Goal: Transaction & Acquisition: Book appointment/travel/reservation

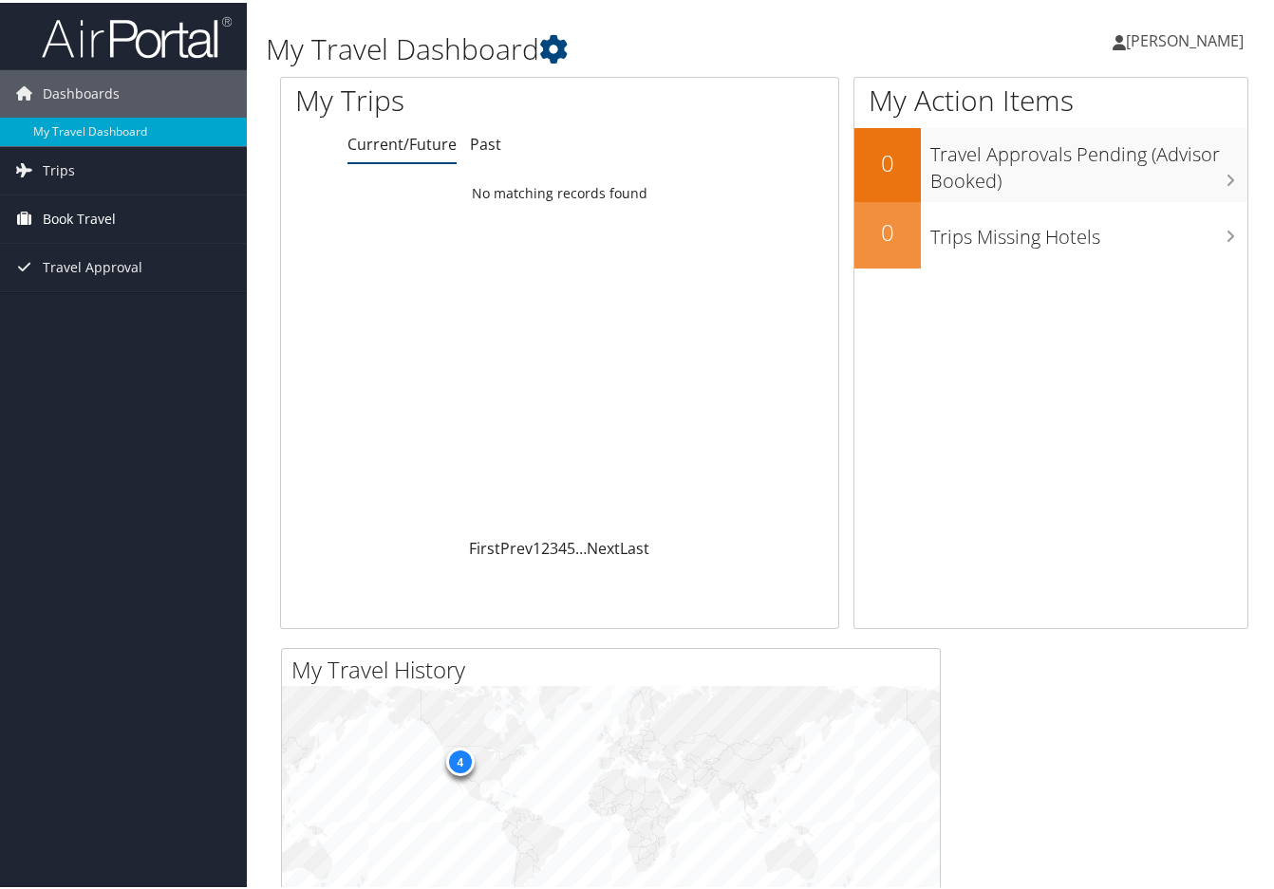
click at [112, 229] on span "Book Travel" at bounding box center [79, 216] width 73 height 47
click at [103, 250] on link "Agent Booking Request" at bounding box center [123, 254] width 247 height 28
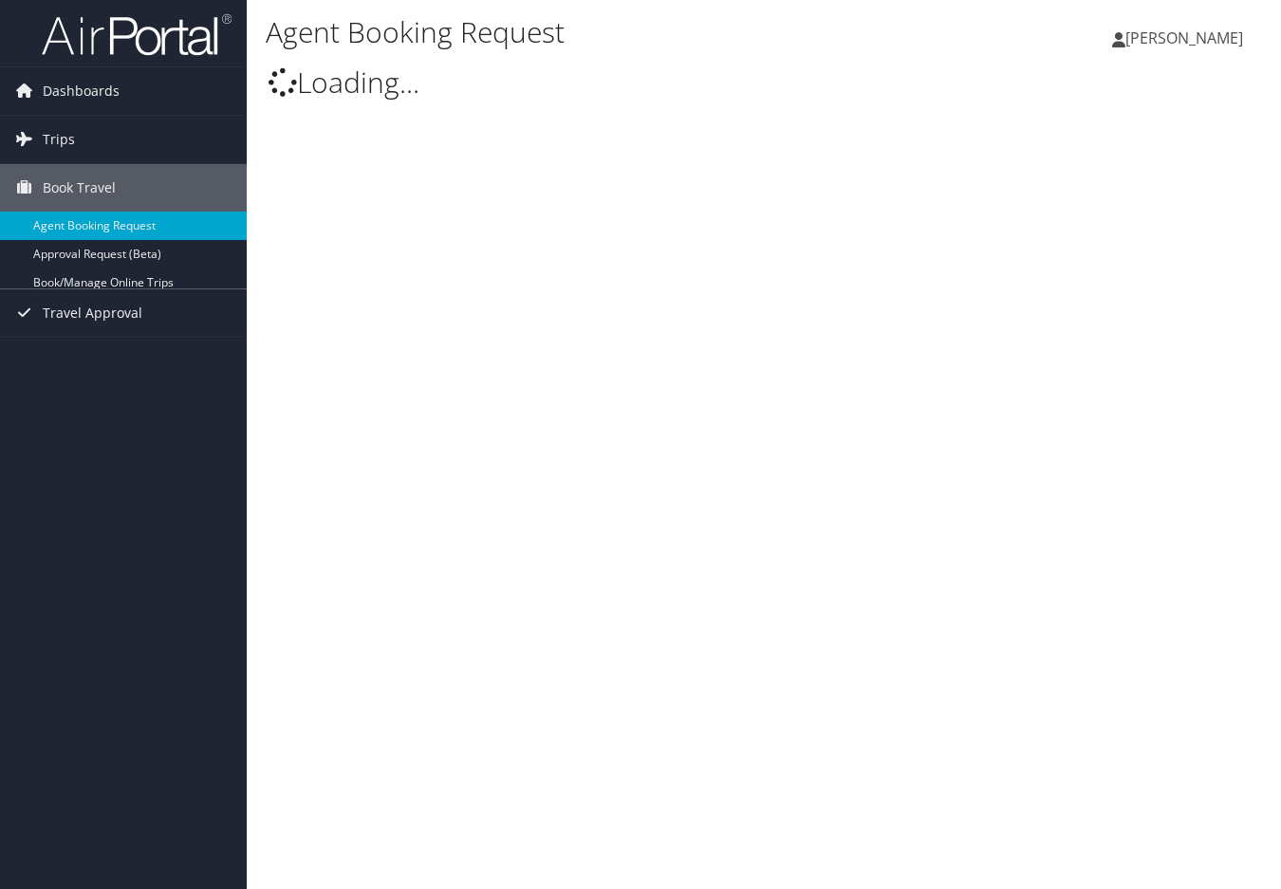
select select "[EMAIL_ADDRESS][DOMAIN_NAME]"
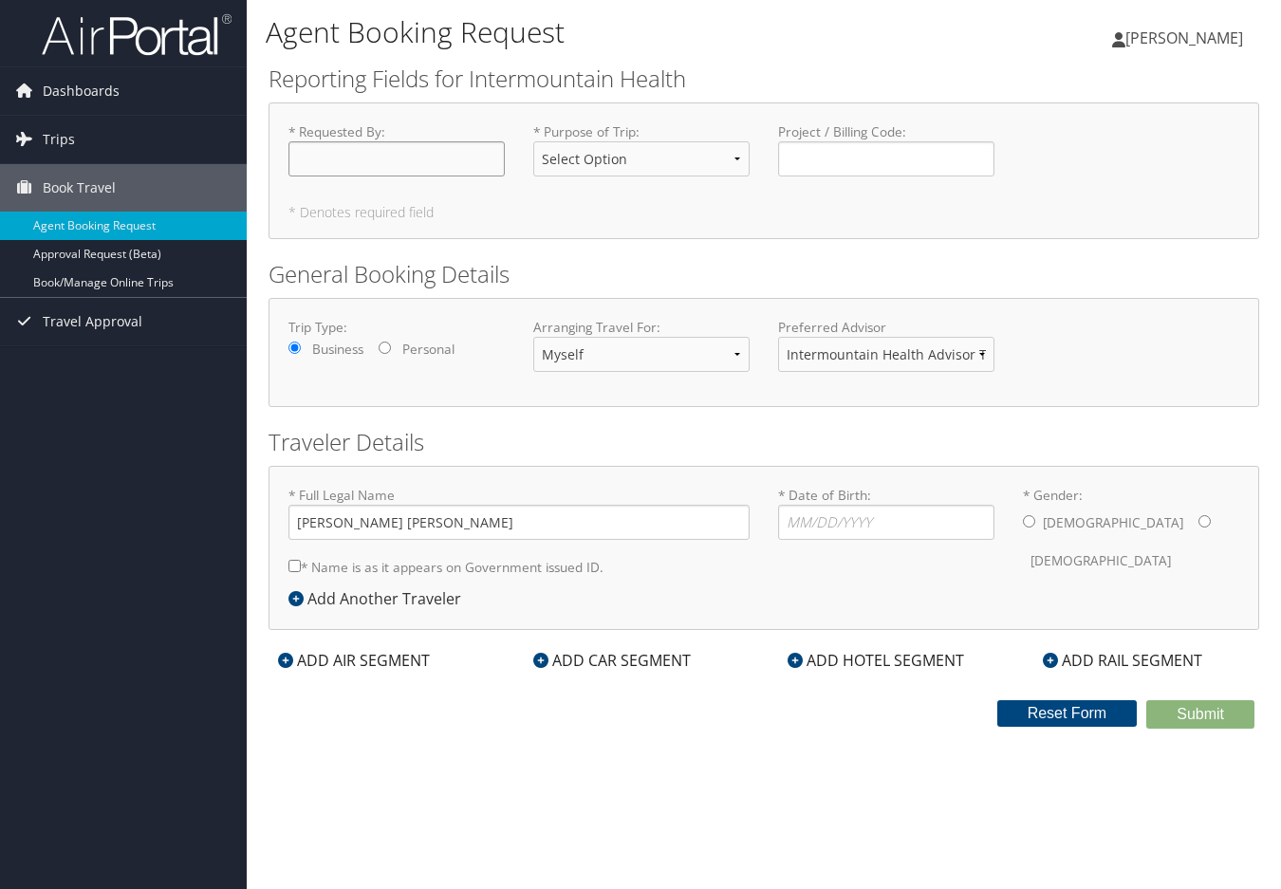
click at [429, 162] on input "* Requested By : Required" at bounding box center [396, 158] width 216 height 35
type input "a"
type input "[PERSON_NAME]"
click at [725, 159] on select "Select Option 3rd Party Reimbursable Business CME Conf or Education Groups Pers…" at bounding box center [641, 158] width 216 height 35
select select "Business"
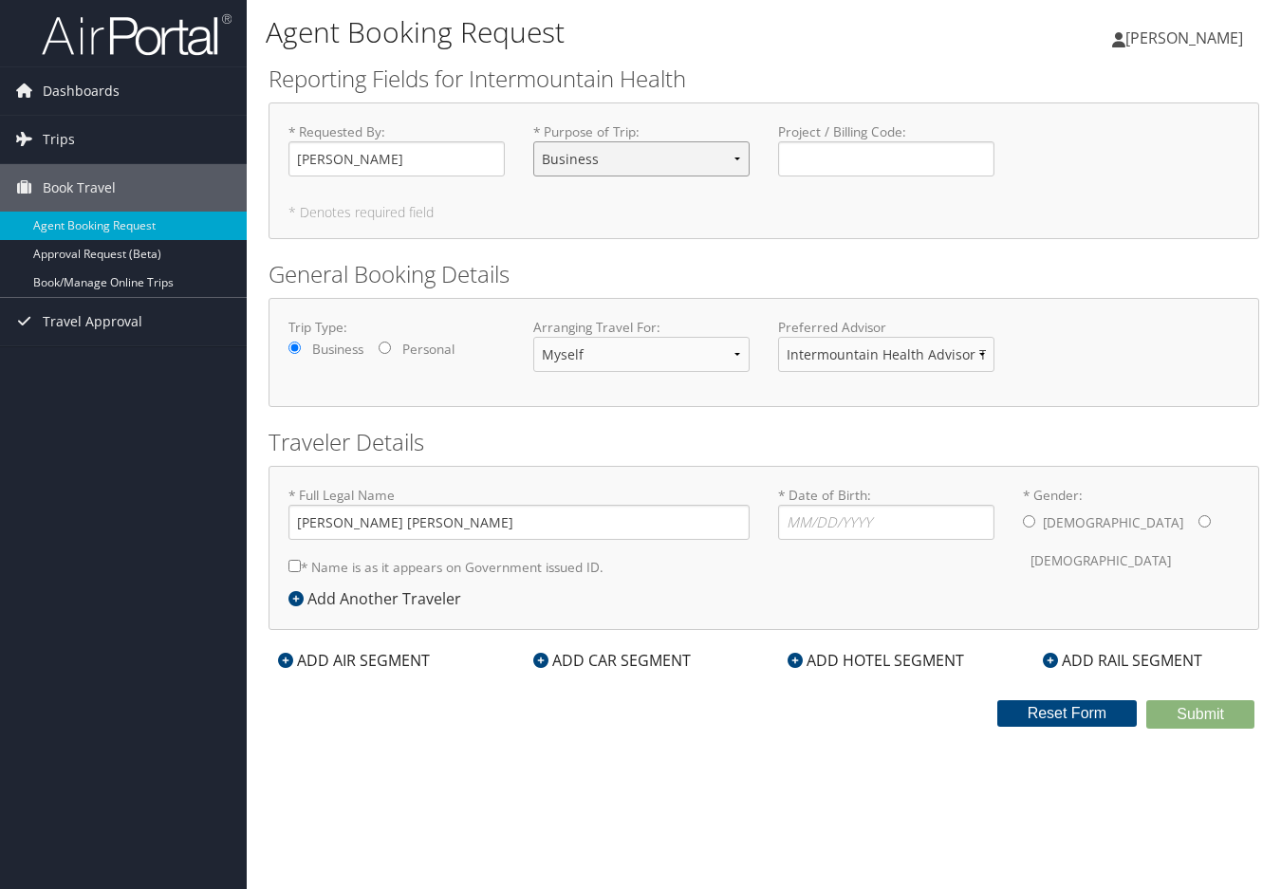
click at [533, 141] on select "Select Option 3rd Party Reimbursable Business CME Conf or Education Groups Pers…" at bounding box center [641, 158] width 216 height 35
click at [818, 522] on input "* Date of Birth: Invalid Date" at bounding box center [886, 522] width 216 height 35
type input "[DATE]"
click at [1048, 521] on label "[DEMOGRAPHIC_DATA]" at bounding box center [1113, 523] width 140 height 36
click at [1035, 521] on input "* Gender: [DEMOGRAPHIC_DATA] [DEMOGRAPHIC_DATA]" at bounding box center [1029, 521] width 12 height 12
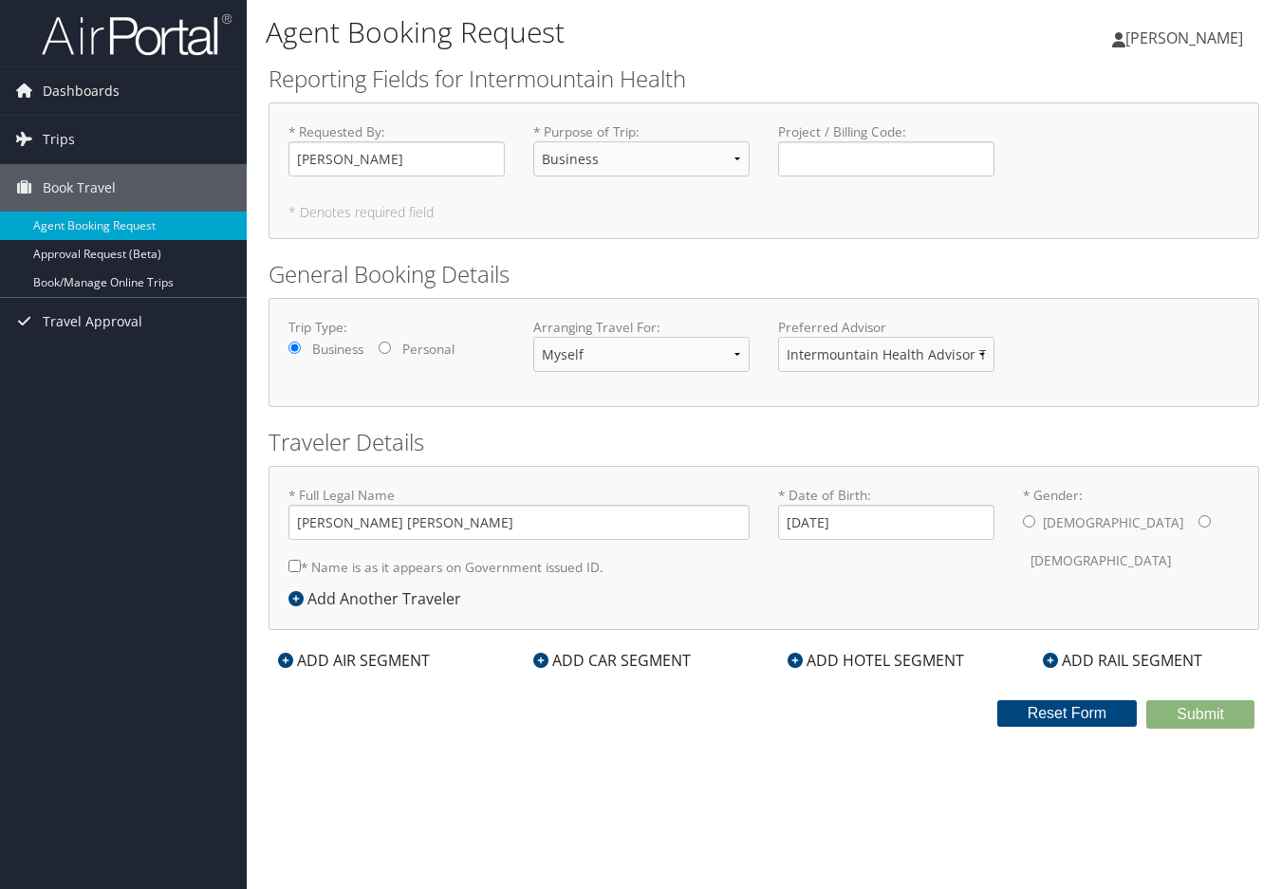
radio input "true"
click at [414, 660] on div "ADD AIR SEGMENT" at bounding box center [354, 660] width 171 height 23
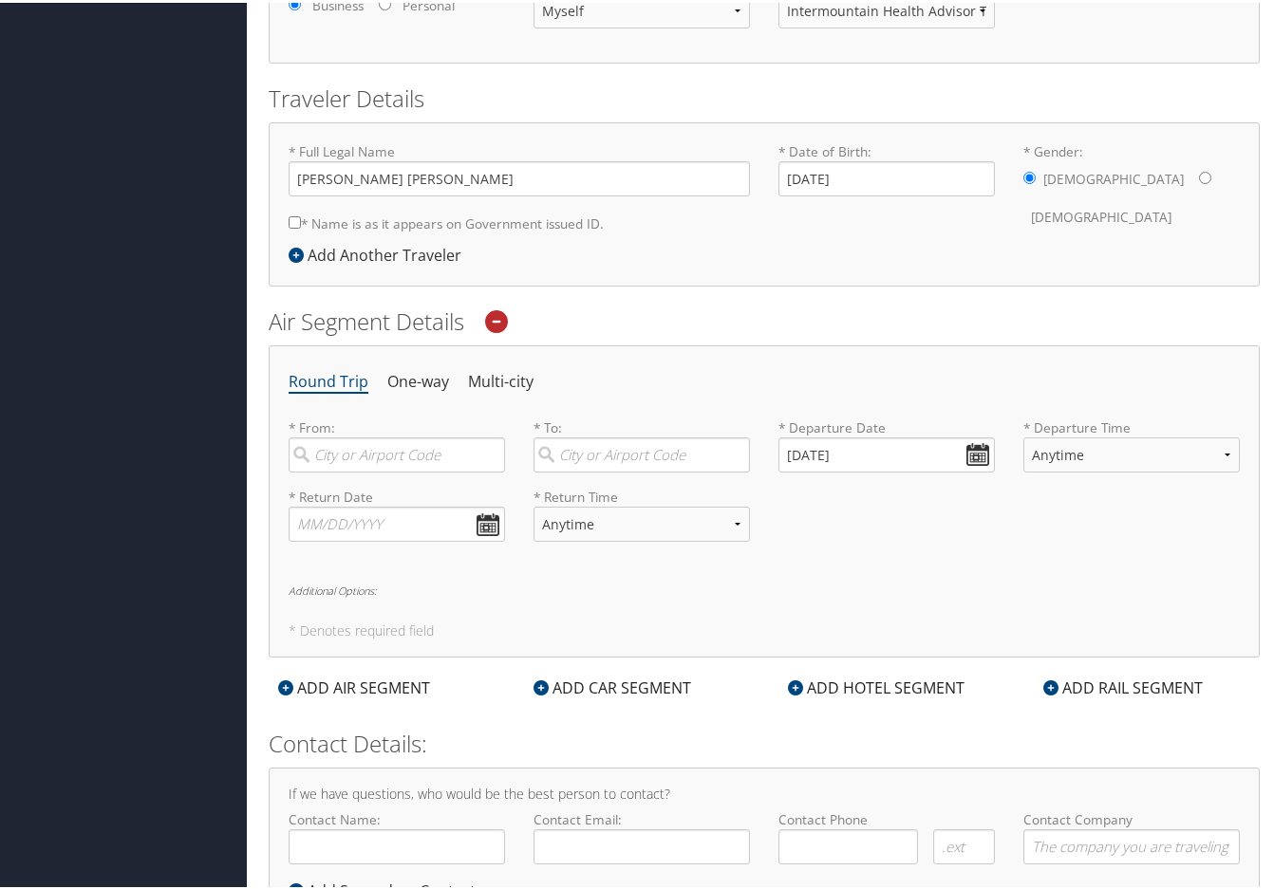
scroll to position [424, 0]
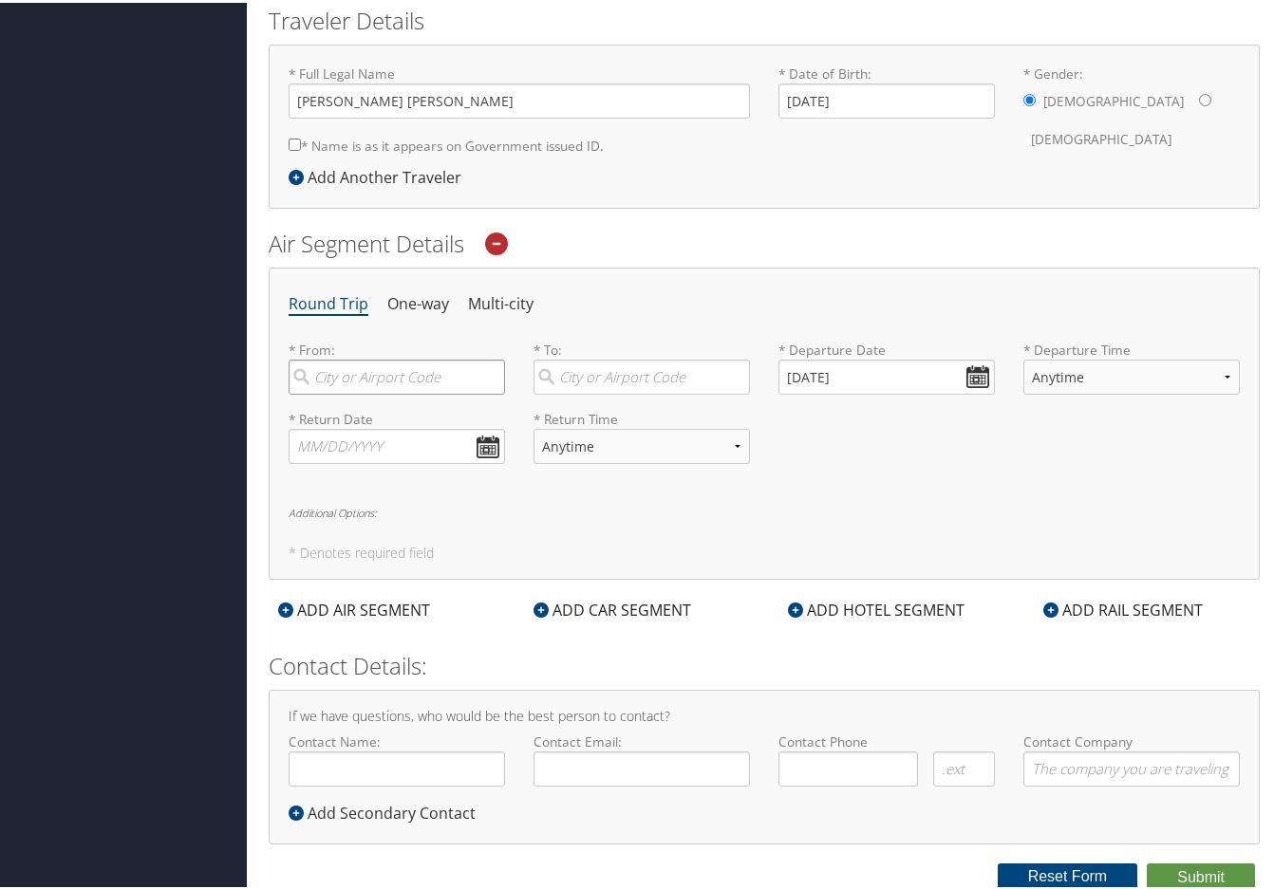
click at [448, 382] on input "search" at bounding box center [396, 374] width 216 height 35
type input "[GEOGRAPHIC_DATA]"
click at [423, 421] on div "[GEOGRAPHIC_DATA] (SLC [US_STATE])" at bounding box center [399, 425] width 191 height 48
click at [423, 392] on input "[GEOGRAPHIC_DATA]" at bounding box center [396, 374] width 216 height 35
type input "[GEOGRAPHIC_DATA] (SLC [US_STATE])"
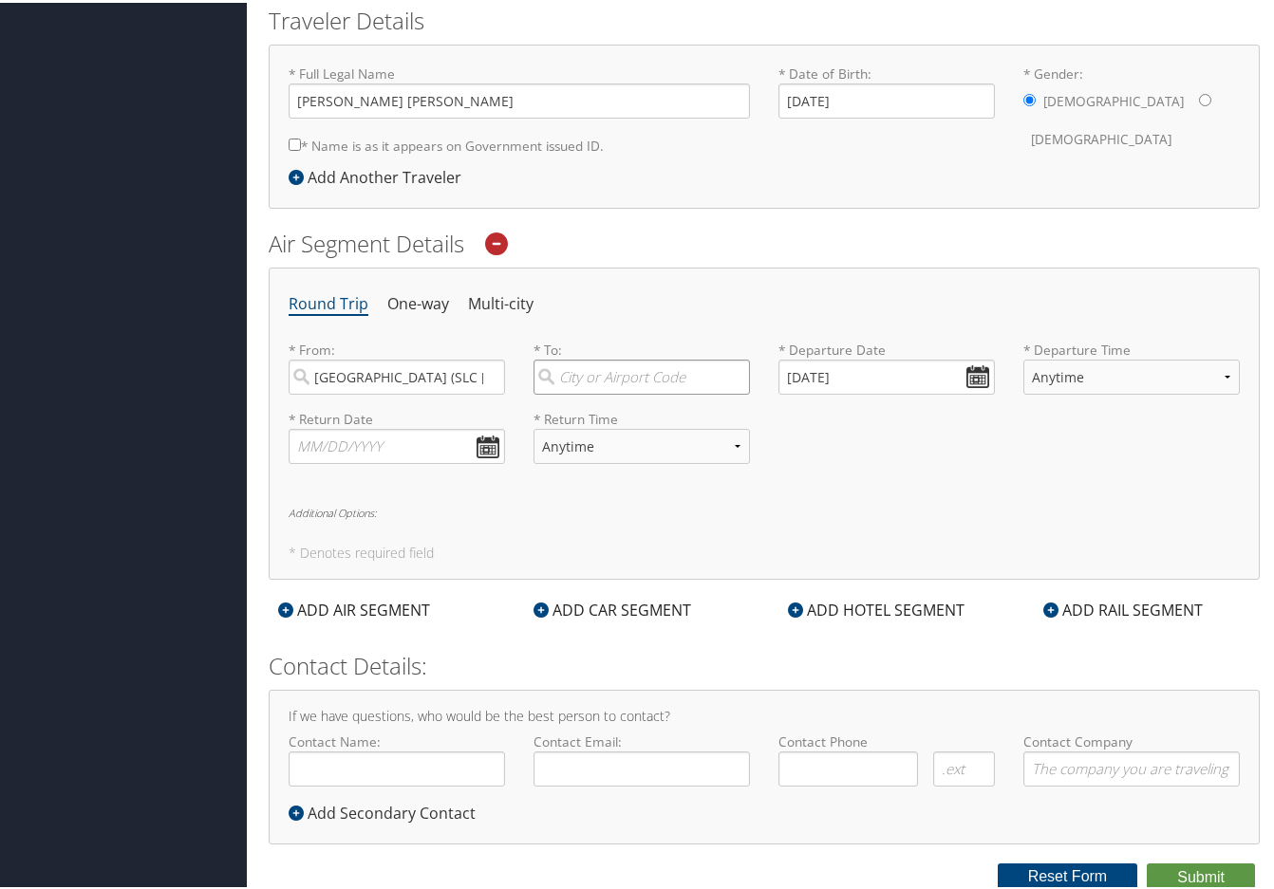
click at [625, 379] on input "search" at bounding box center [641, 374] width 216 height 35
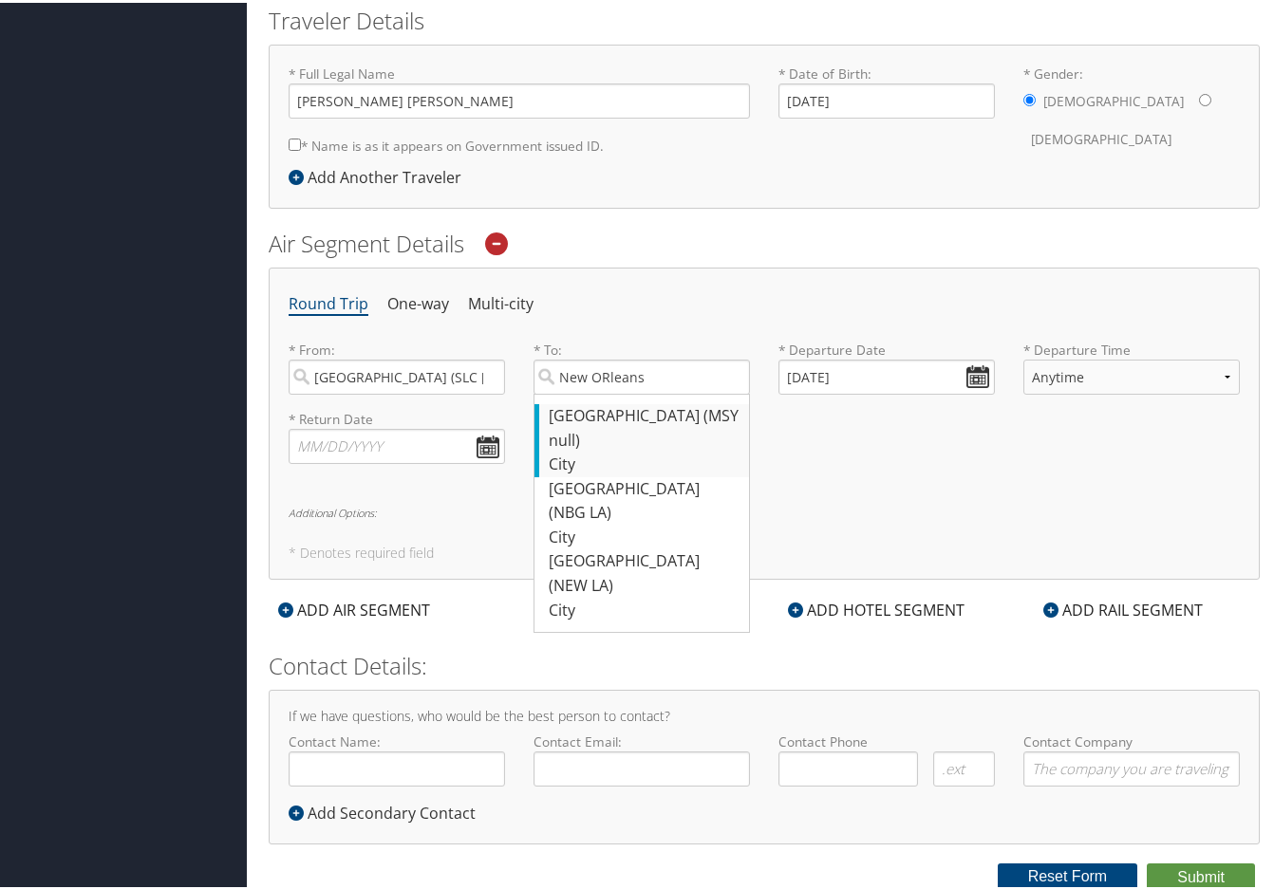
click at [650, 450] on div "City" at bounding box center [644, 462] width 191 height 25
click at [650, 392] on input "New ORleans" at bounding box center [641, 374] width 216 height 35
type input "[GEOGRAPHIC_DATA] (MSY null)"
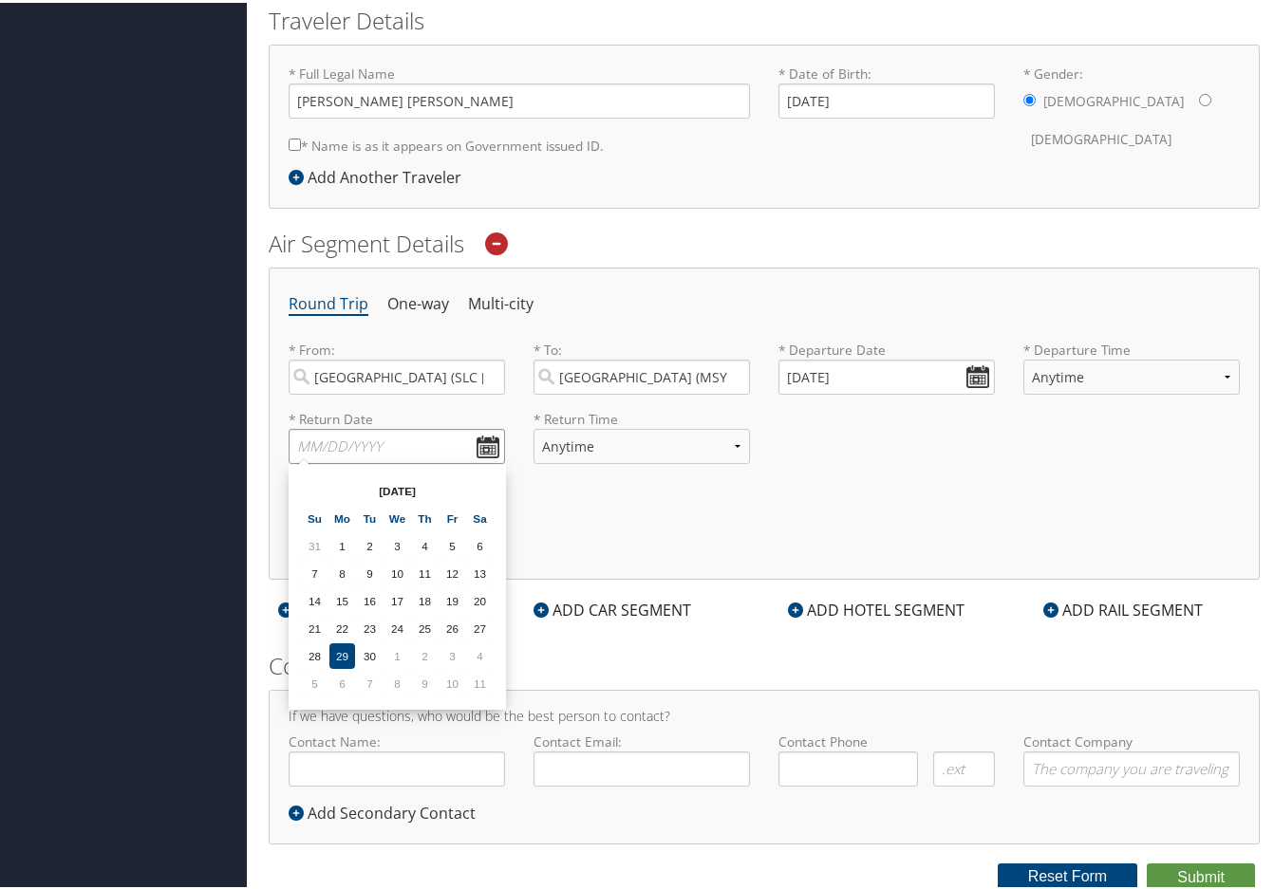
click at [443, 446] on input "text" at bounding box center [396, 443] width 216 height 35
click at [973, 380] on input "[DATE]" at bounding box center [886, 374] width 216 height 35
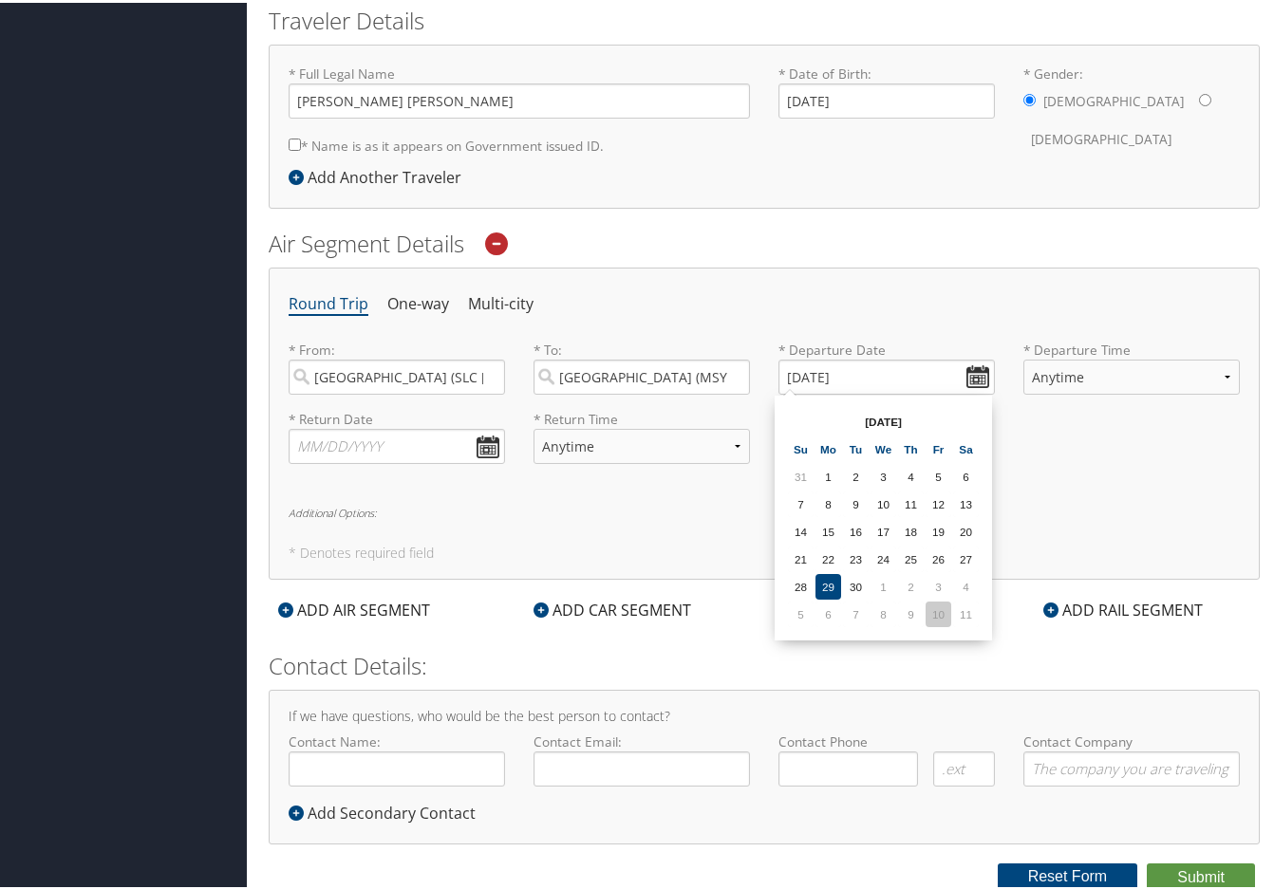
click at [940, 614] on td "10" at bounding box center [938, 612] width 26 height 26
type input "[DATE]"
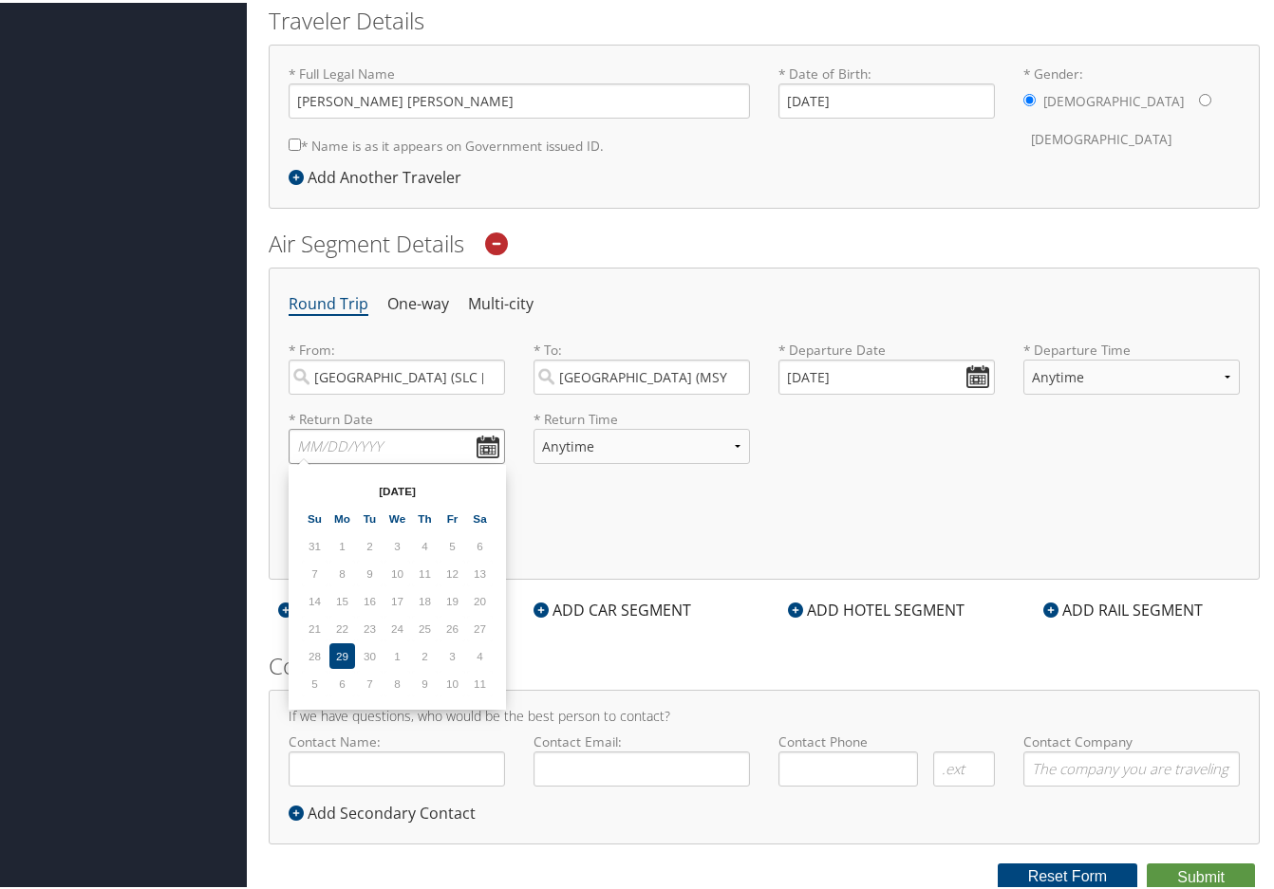
click at [478, 448] on input "text" at bounding box center [396, 443] width 216 height 35
click at [479, 683] on td "11" at bounding box center [480, 681] width 26 height 26
click at [329, 442] on input "[DATE]" at bounding box center [396, 443] width 216 height 35
click at [489, 447] on input "[DATE]" at bounding box center [396, 443] width 216 height 35
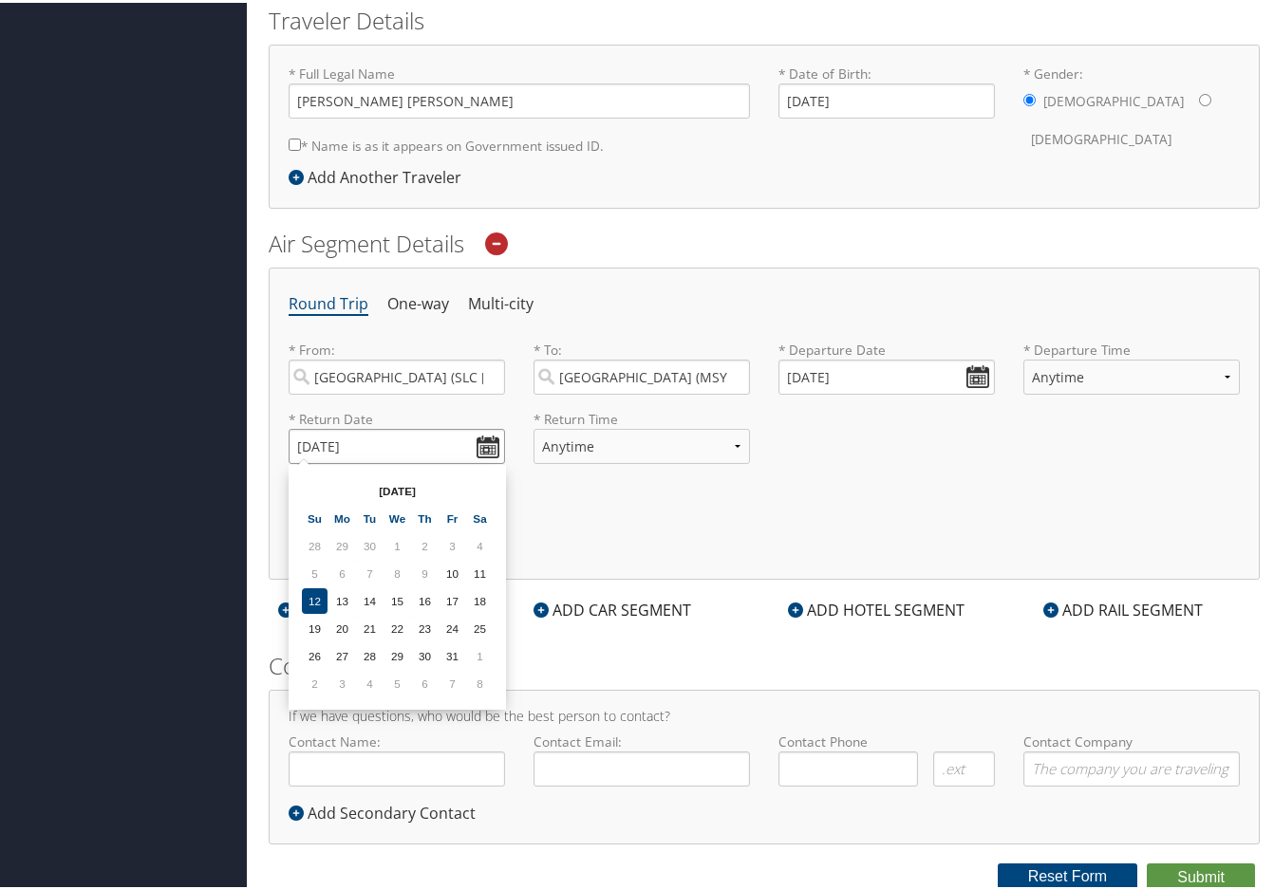
type input "[DATE]"
click at [579, 452] on select "Anytime Early Morning (5AM-7AM) Morning (7AM-12PM) Afternoon (12PM-5PM) Evening…" at bounding box center [641, 443] width 216 height 35
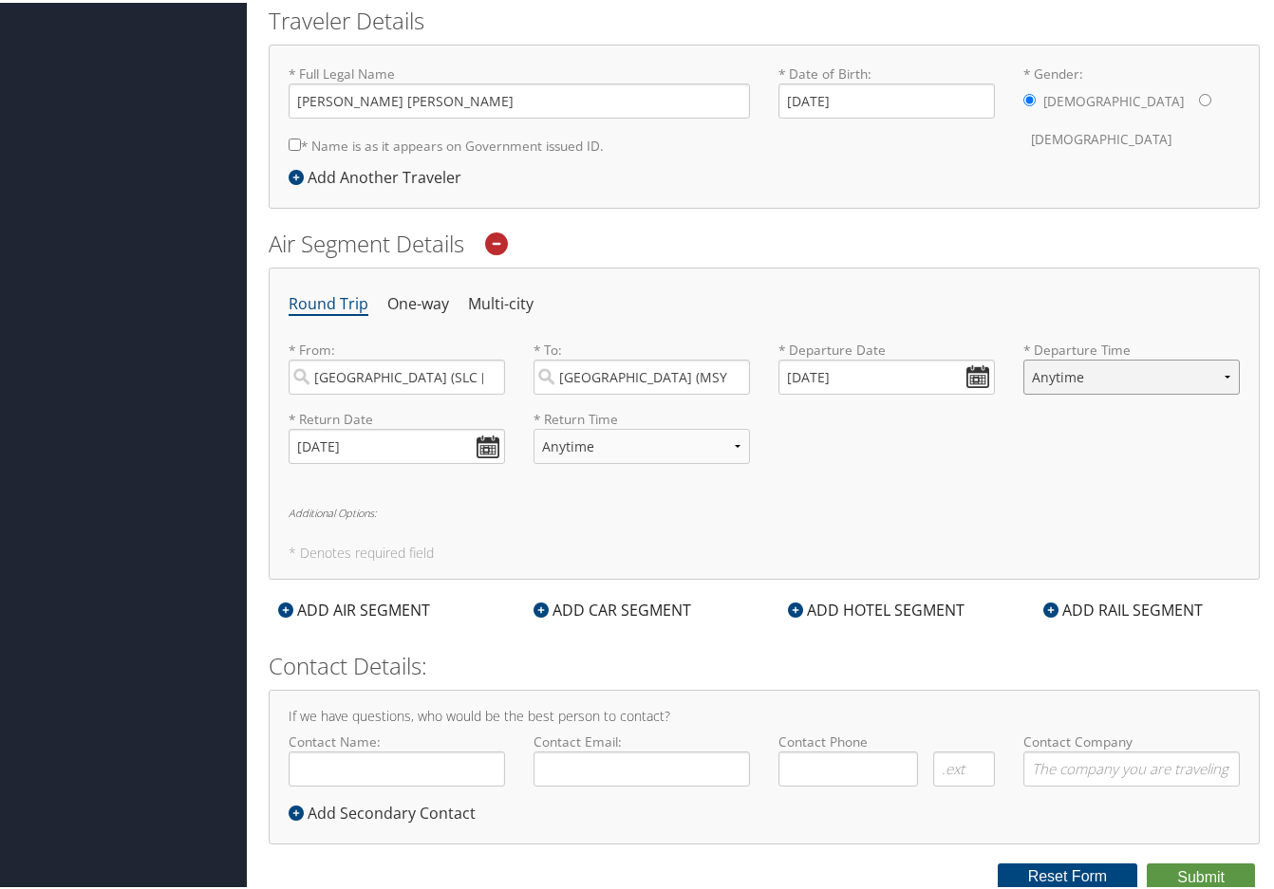
click at [1219, 376] on select "Anytime Early Morning (5AM-7AM) Morning (7AM-12PM) Afternoon (12PM-5PM) Evening…" at bounding box center [1131, 374] width 216 height 35
select select "7AM-12PM"
click at [1023, 357] on select "Anytime Early Morning (5AM-7AM) Morning (7AM-12PM) Afternoon (12PM-5PM) Evening…" at bounding box center [1131, 374] width 216 height 35
click at [604, 447] on select "Anytime Early Morning (5AM-7AM) Morning (7AM-12PM) Afternoon (12PM-5PM) Evening…" at bounding box center [641, 443] width 216 height 35
select select "12PM-5PM"
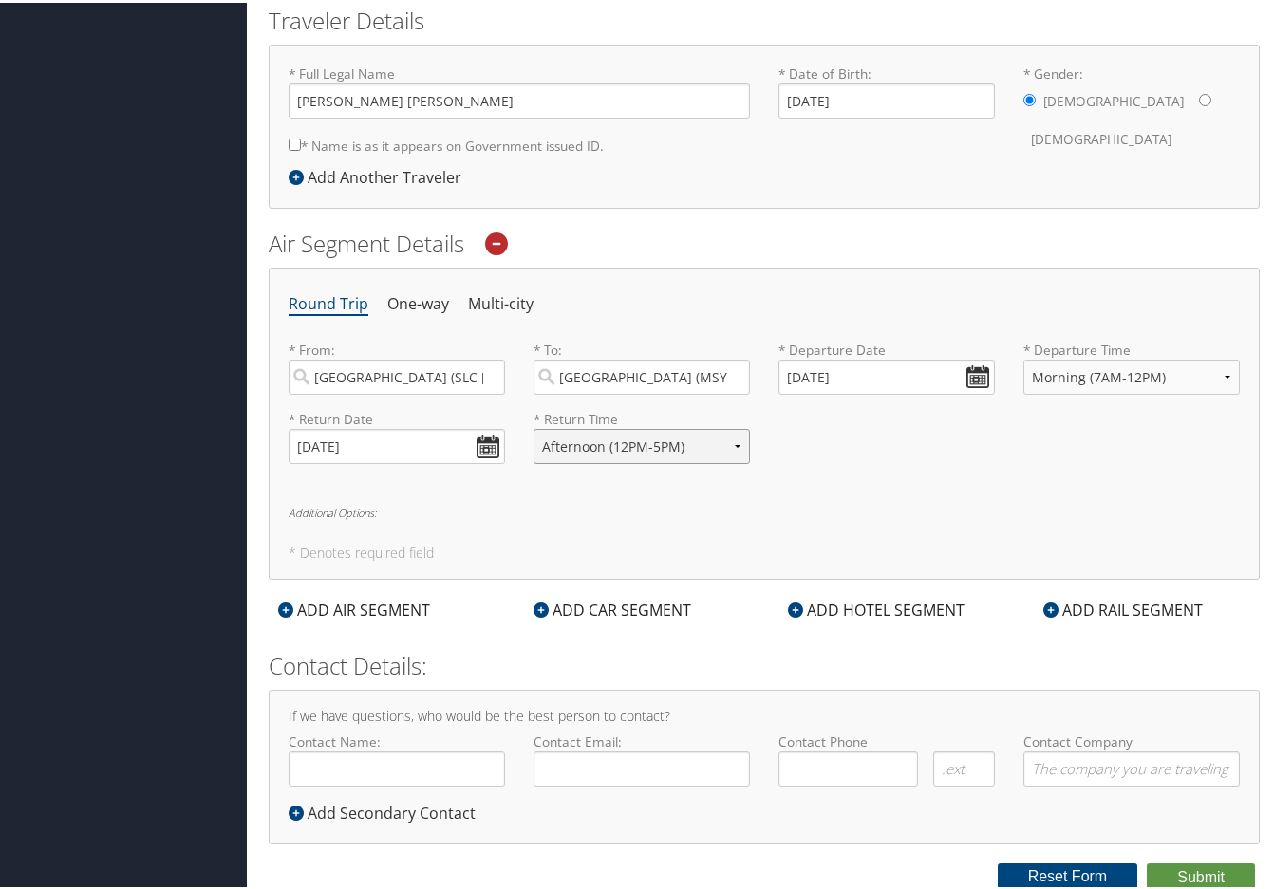
click at [533, 426] on select "Anytime Early Morning (5AM-7AM) Morning (7AM-12PM) Afternoon (12PM-5PM) Evening…" at bounding box center [641, 443] width 216 height 35
click at [1184, 879] on button "Submit" at bounding box center [1200, 875] width 108 height 28
click at [292, 146] on input "* Name is as it appears on Government issued ID." at bounding box center [294, 142] width 12 height 12
checkbox input "true"
click at [1171, 877] on button "Submit" at bounding box center [1200, 875] width 108 height 28
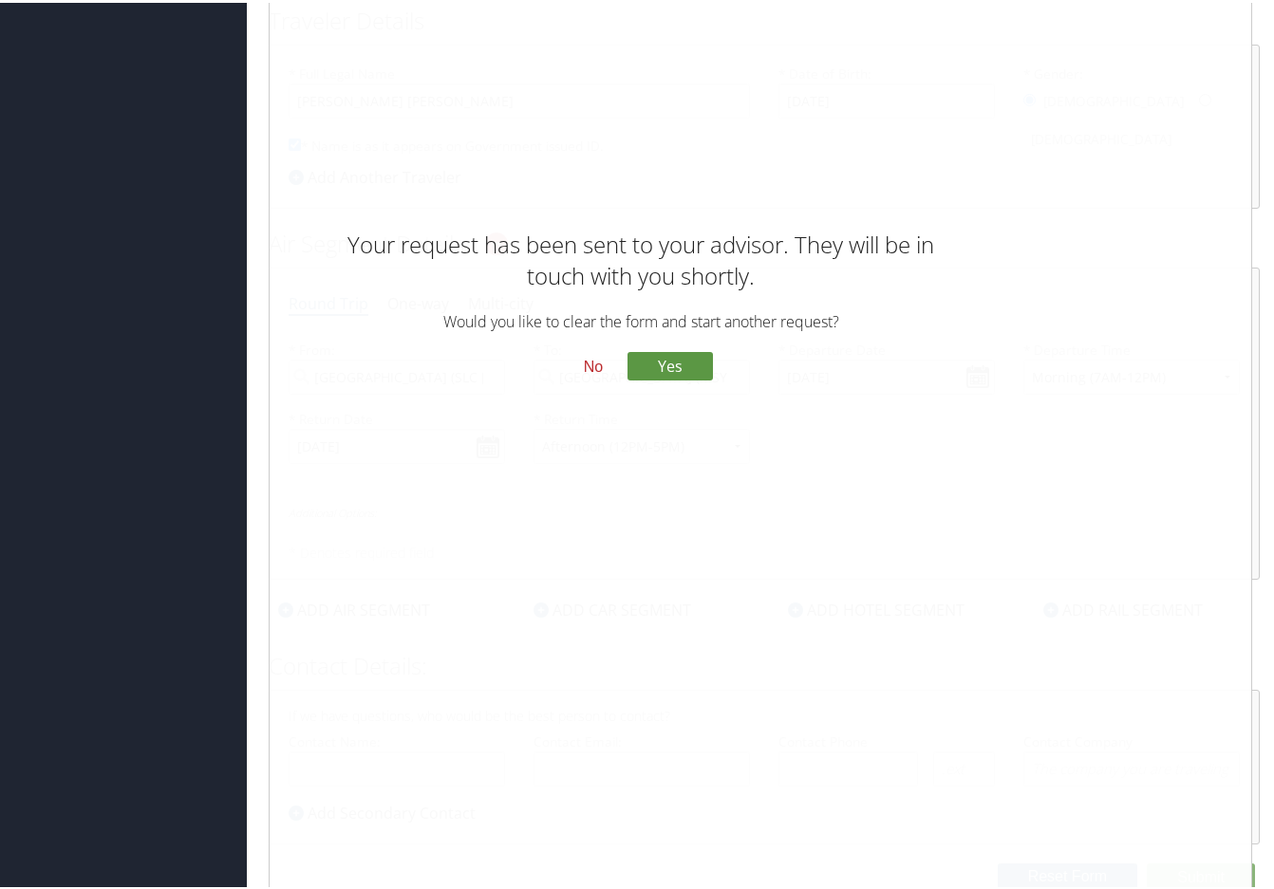
click at [589, 363] on button "No" at bounding box center [592, 364] width 49 height 32
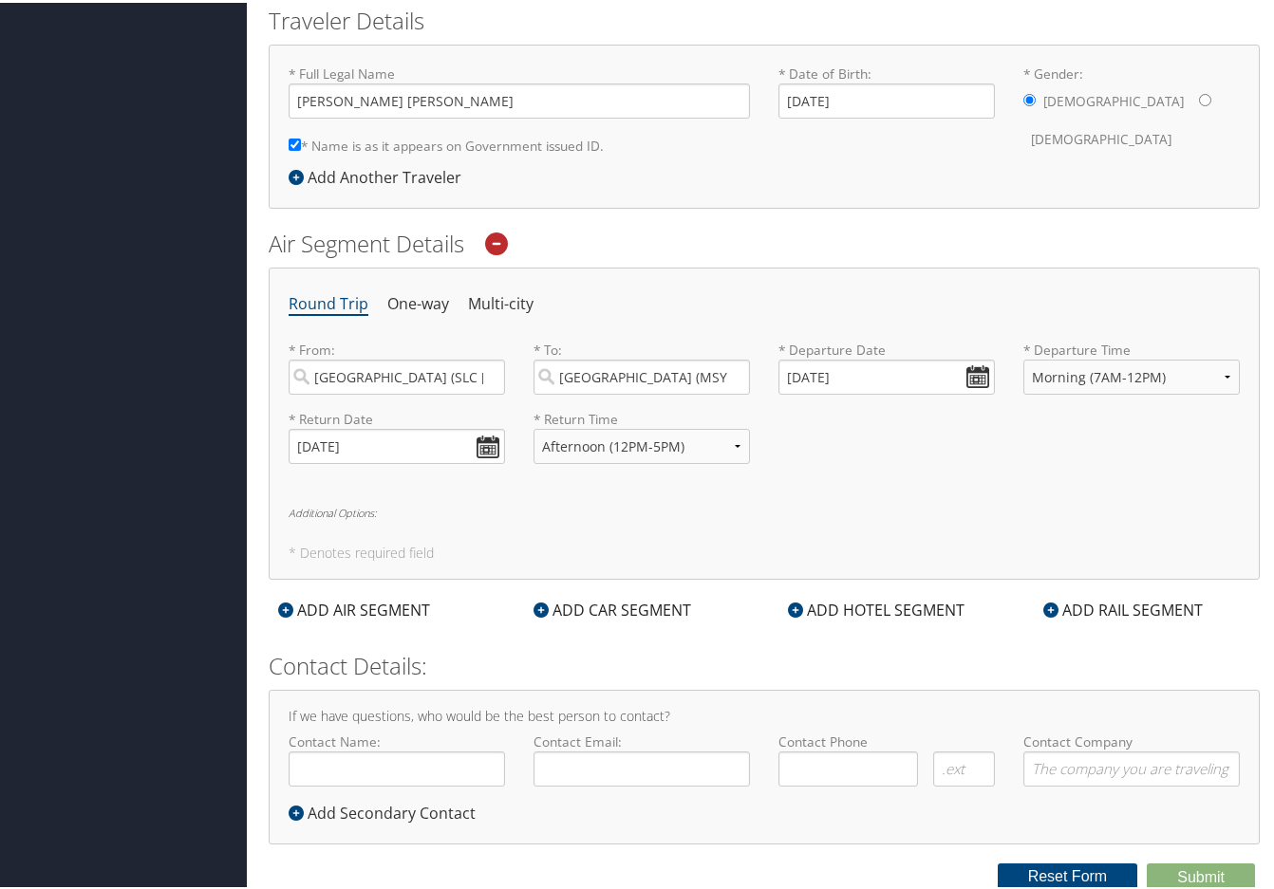
scroll to position [0, 0]
